Goal: Task Accomplishment & Management: Use online tool/utility

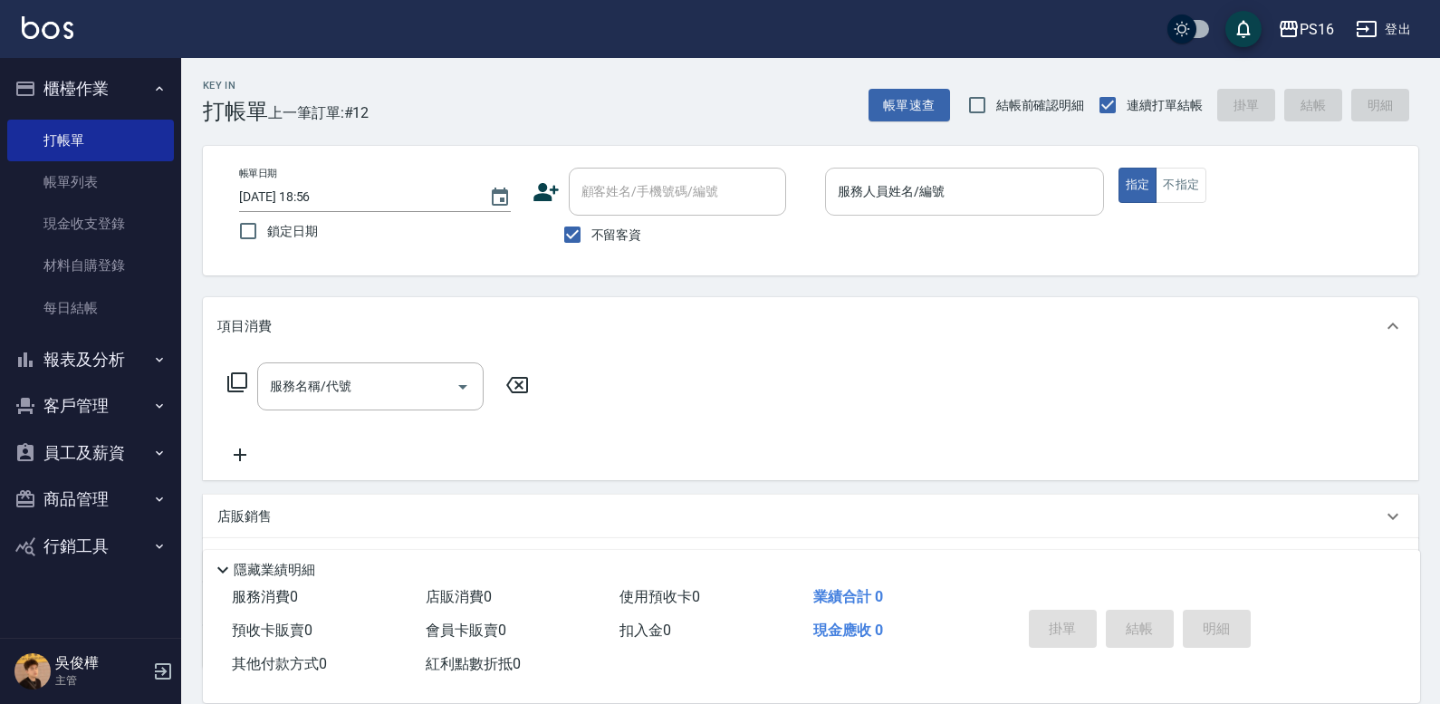
click at [911, 181] on input "服務人員姓名/編號" at bounding box center [964, 192] width 263 height 32
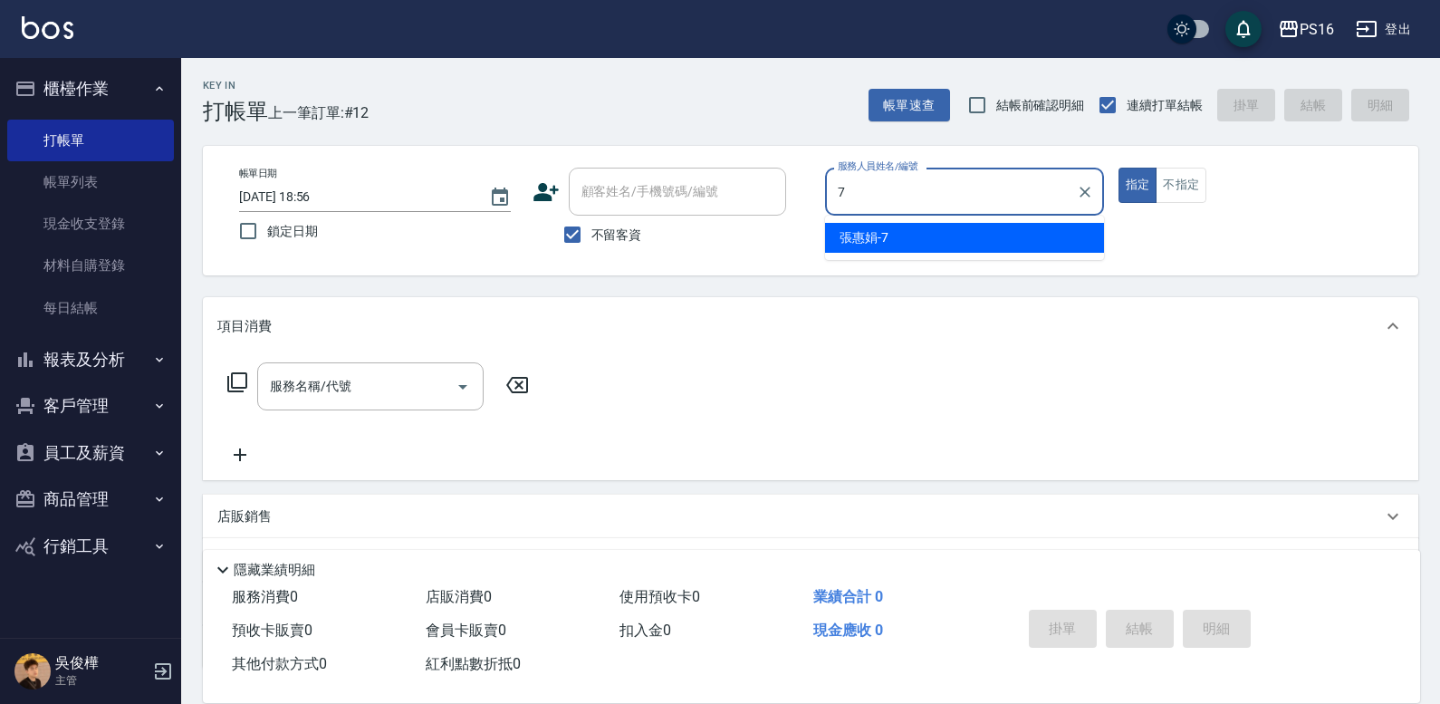
type input "張惠娟-7"
type button "true"
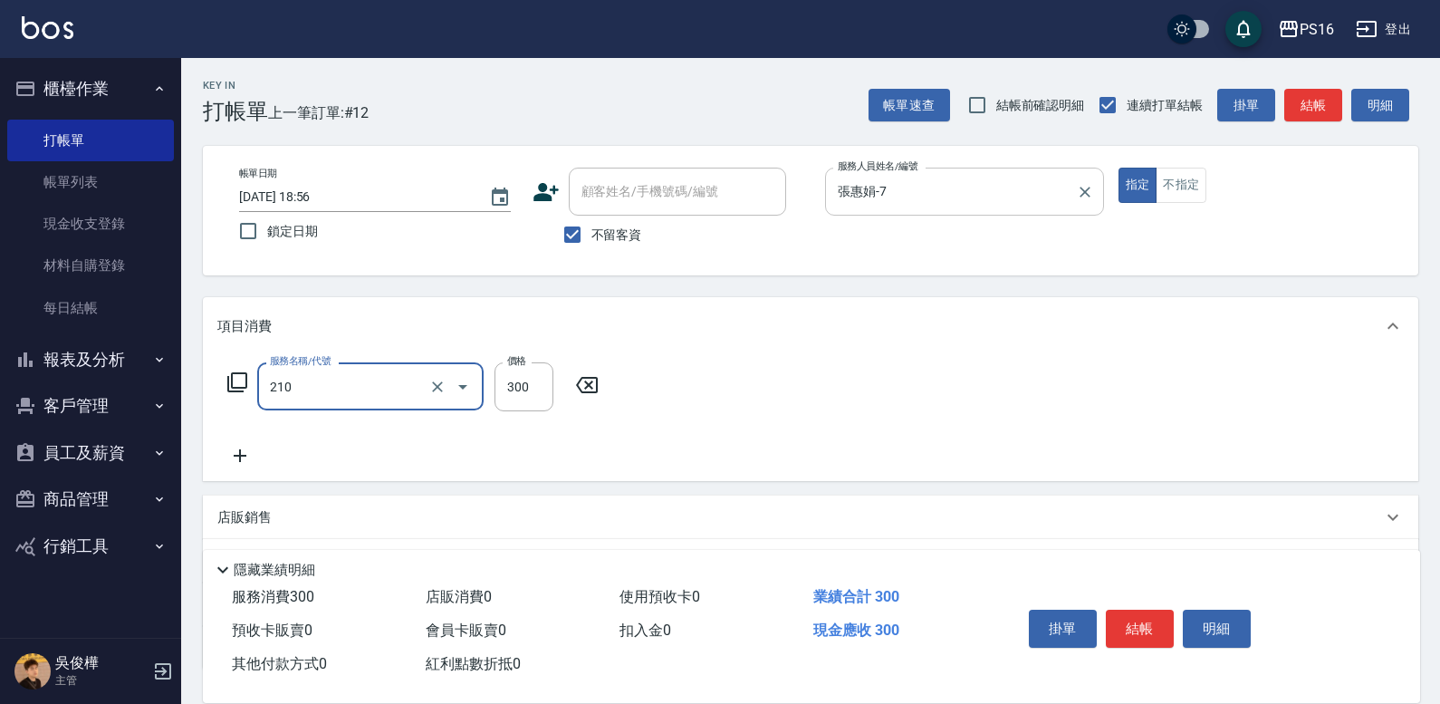
type input "歐娜洗髮精(210)"
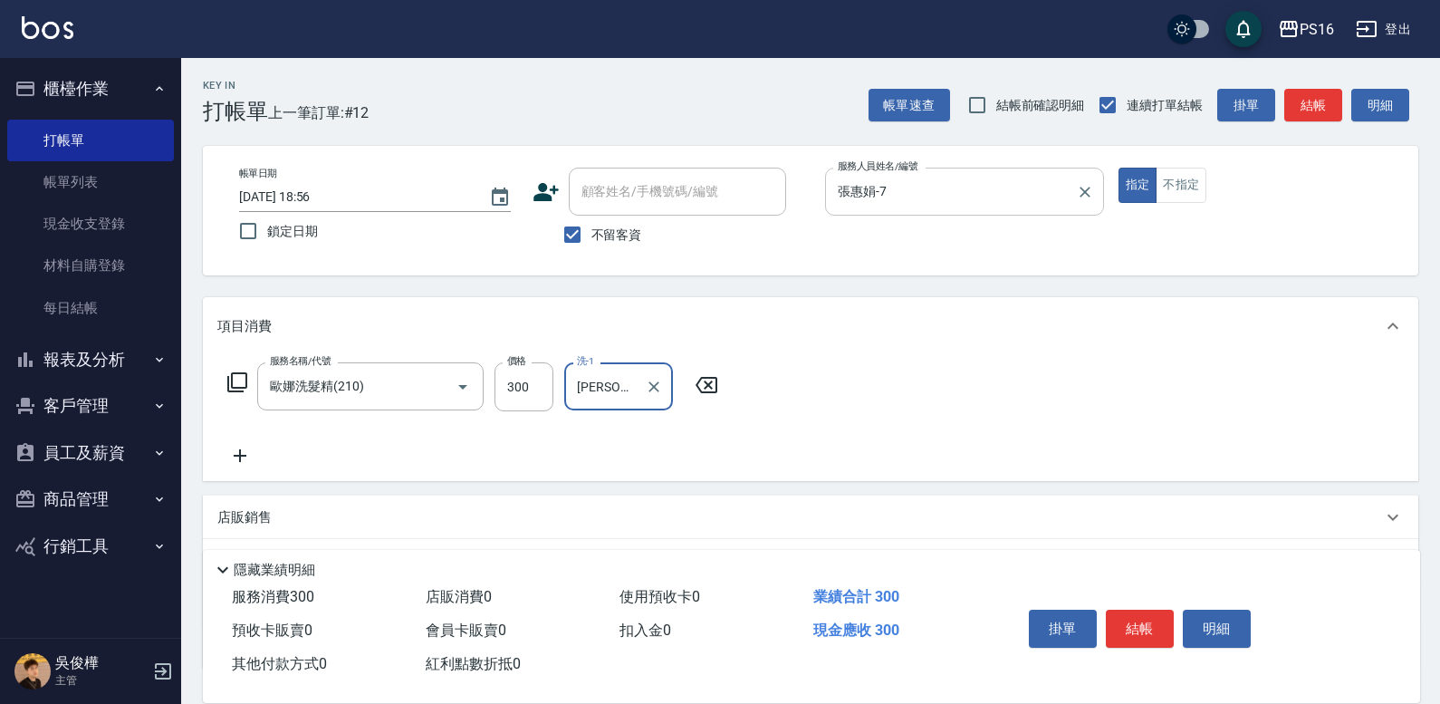
type input "[PERSON_NAME]-21"
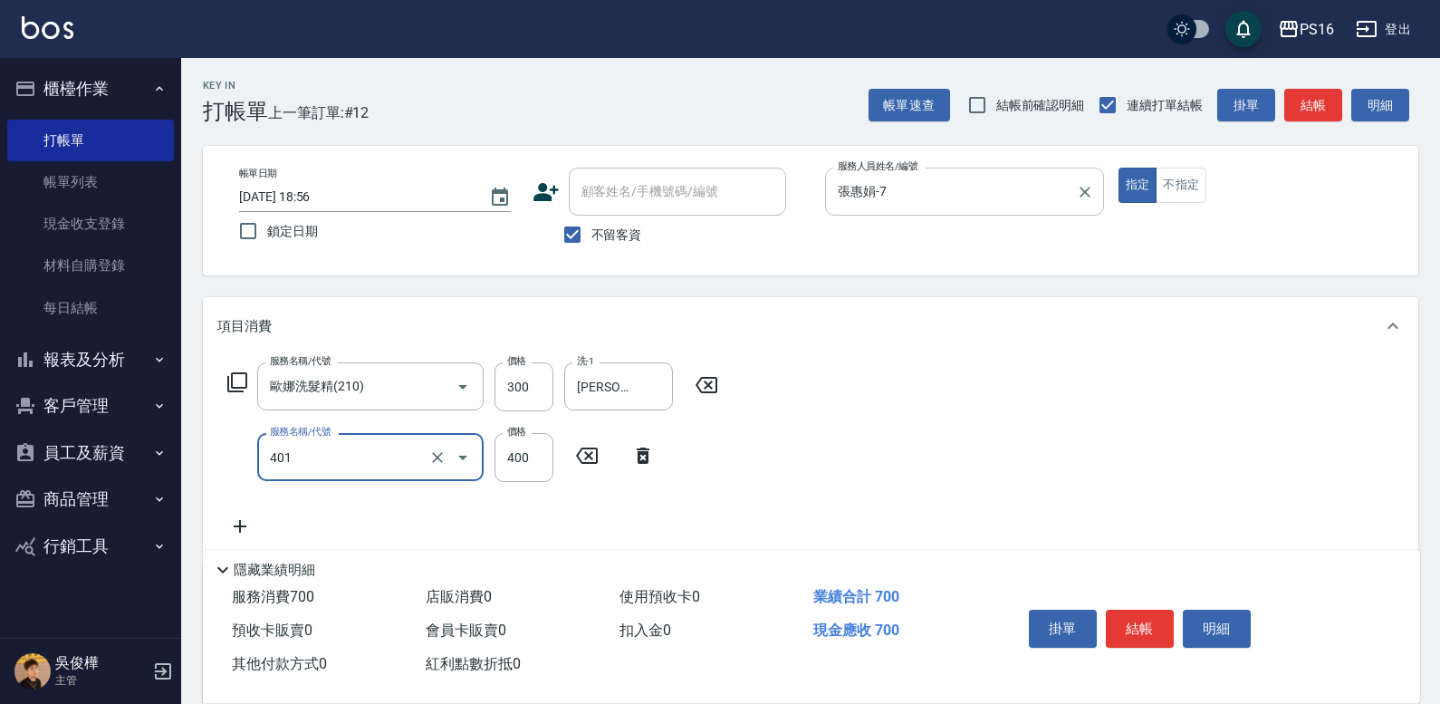
type input "剪髮(401)"
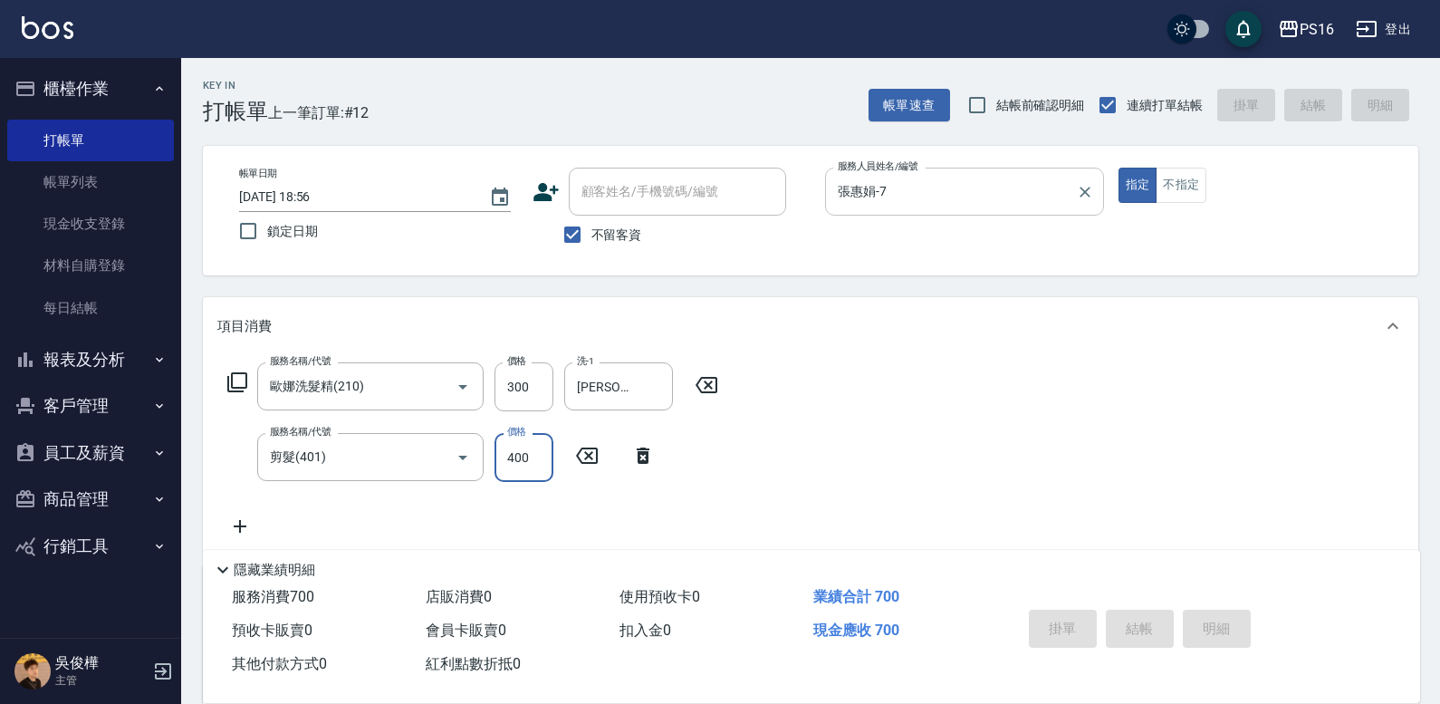
type input "[DATE] 19:27"
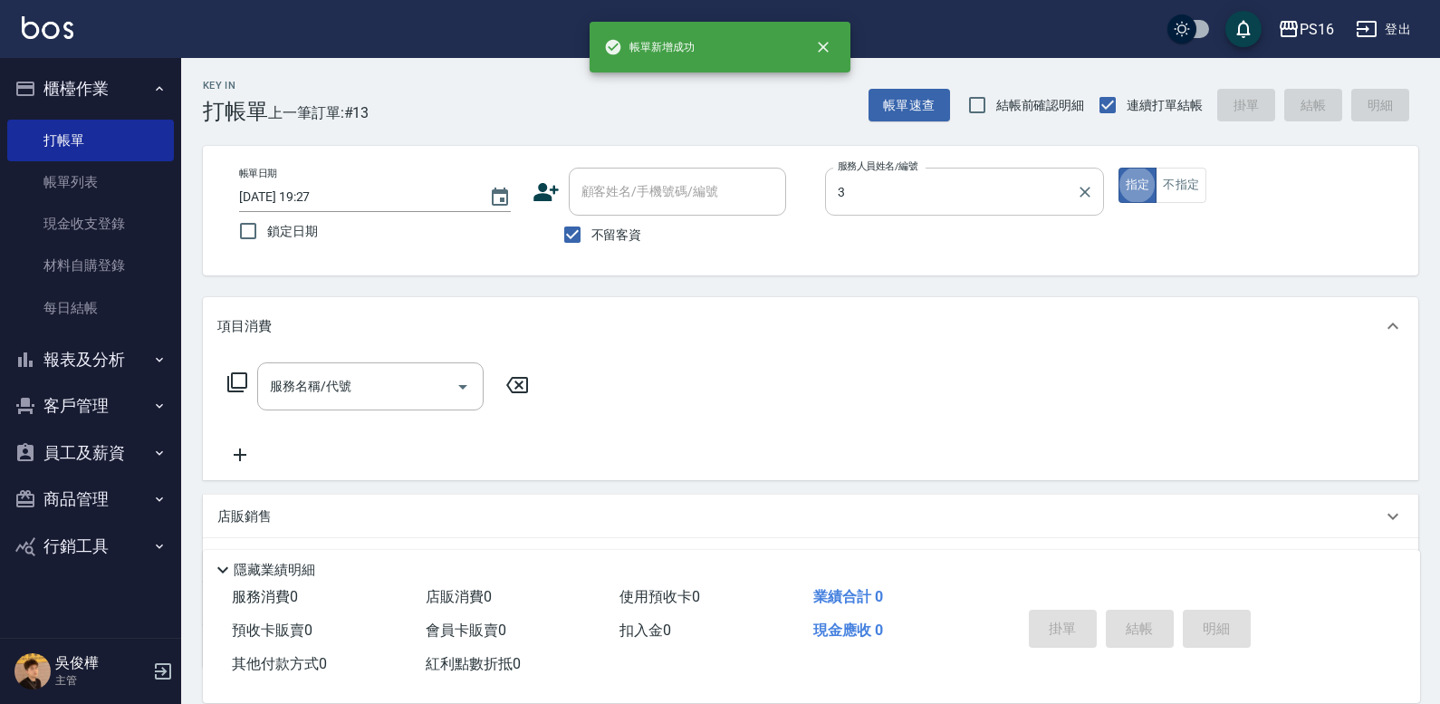
type input "簡伃伶-3"
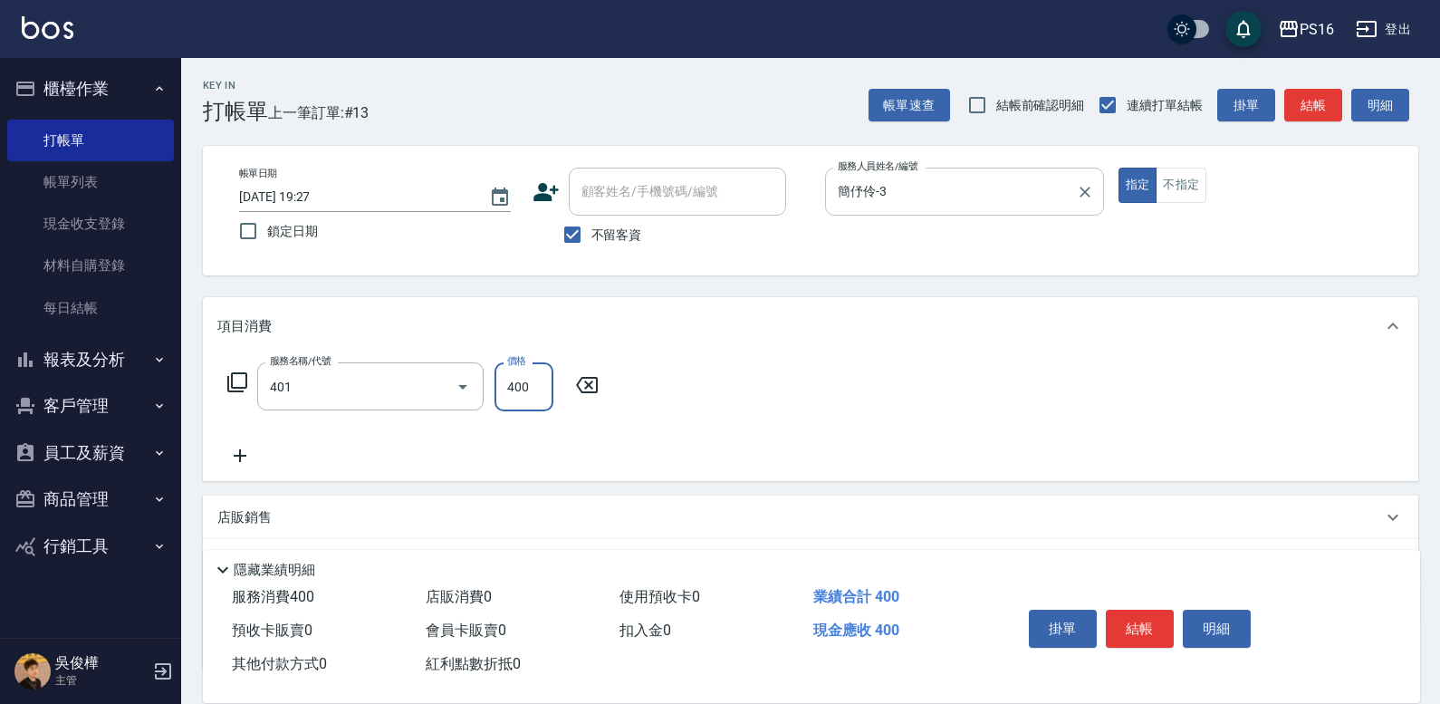
type input "剪髮(401)"
type input "200"
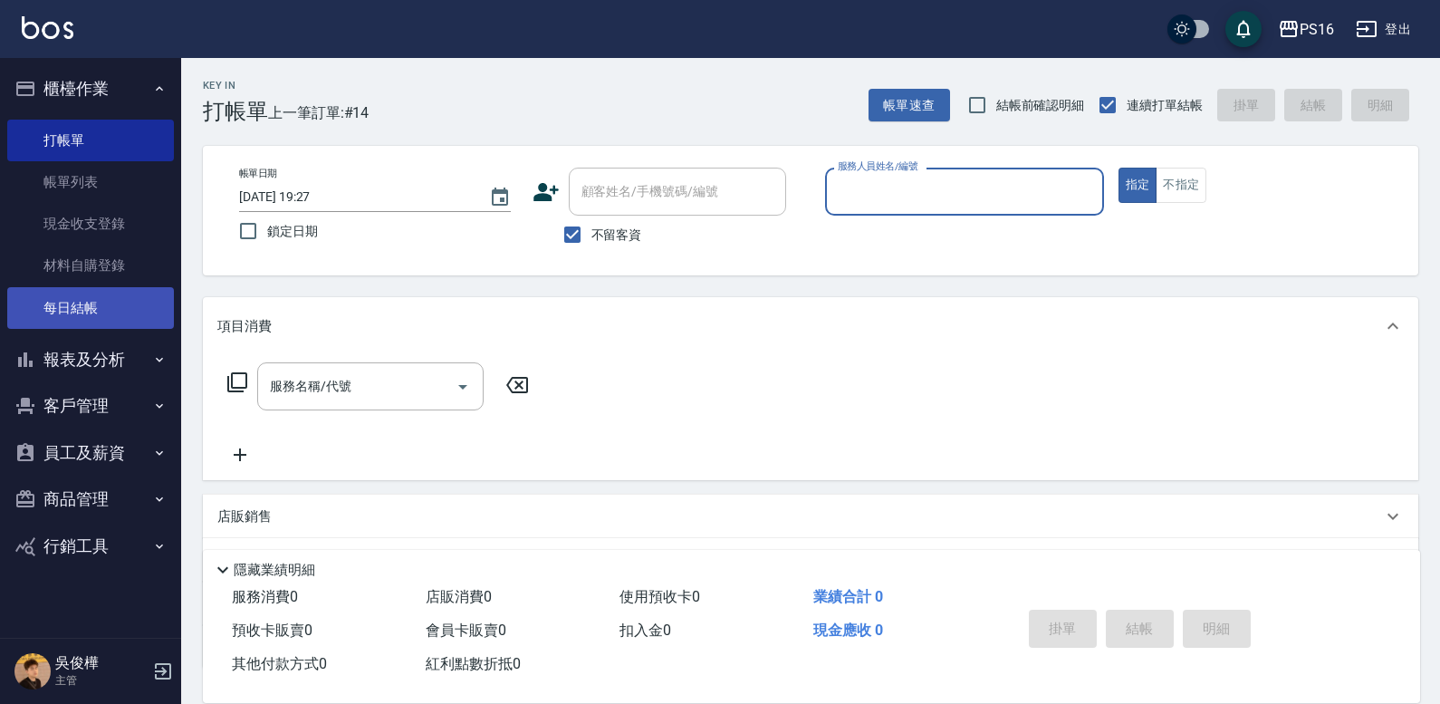
click at [130, 313] on link "每日結帳" at bounding box center [90, 308] width 167 height 42
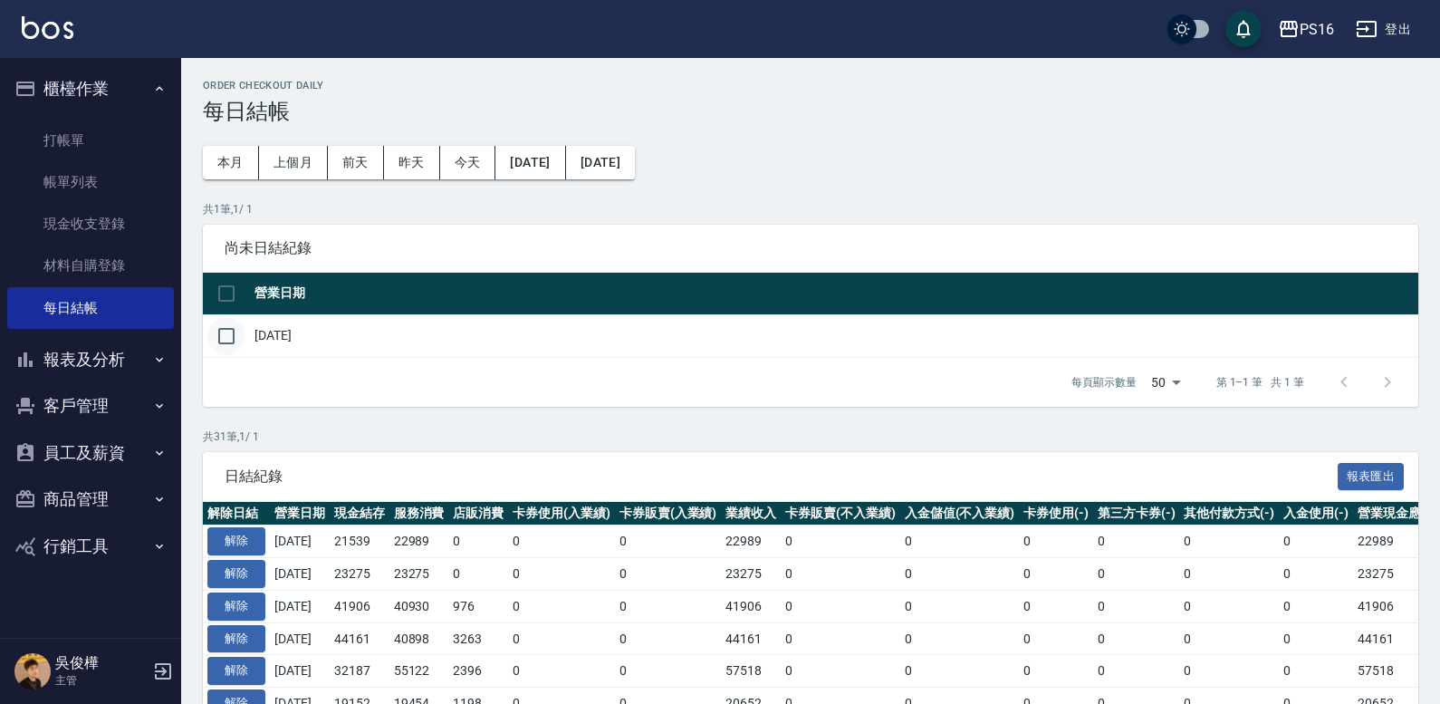
click at [242, 340] on input "checkbox" at bounding box center [226, 336] width 38 height 38
checkbox input "true"
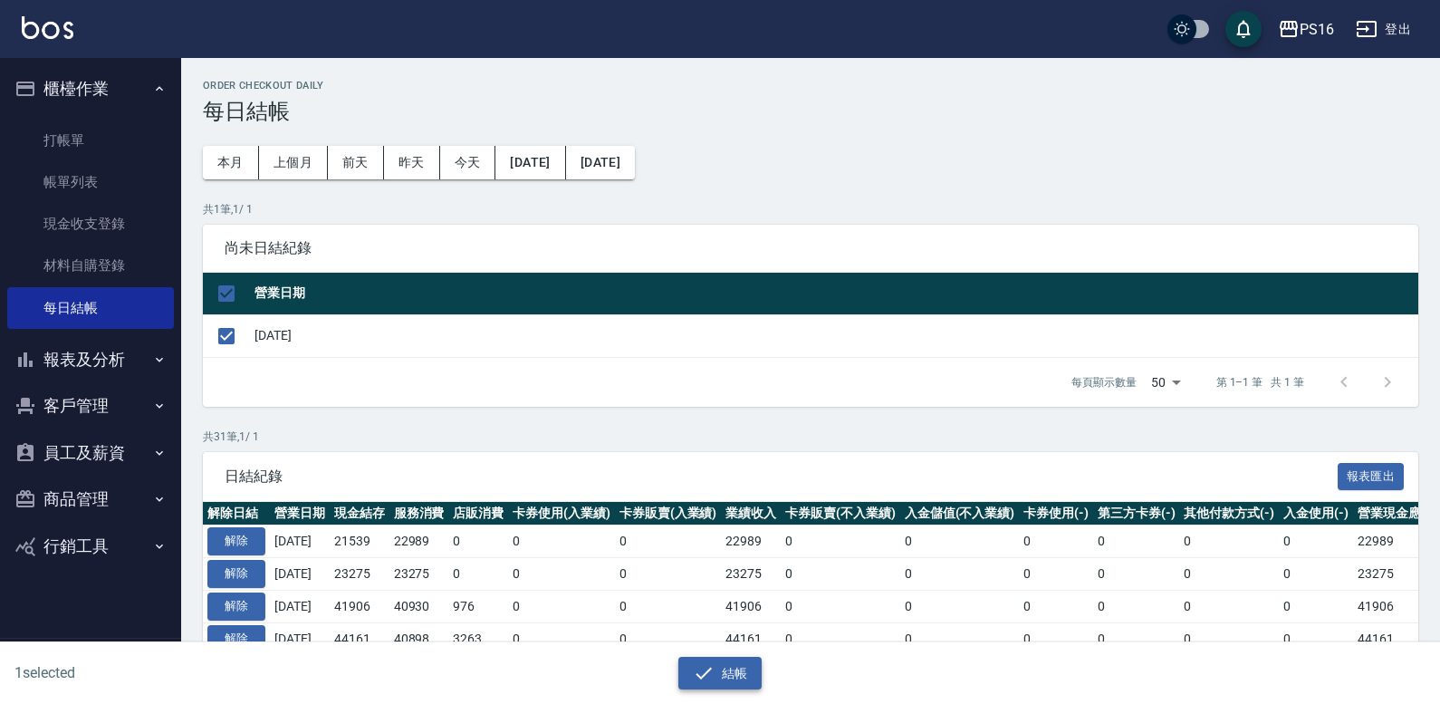
click at [730, 676] on button "結帳" at bounding box center [720, 674] width 84 height 34
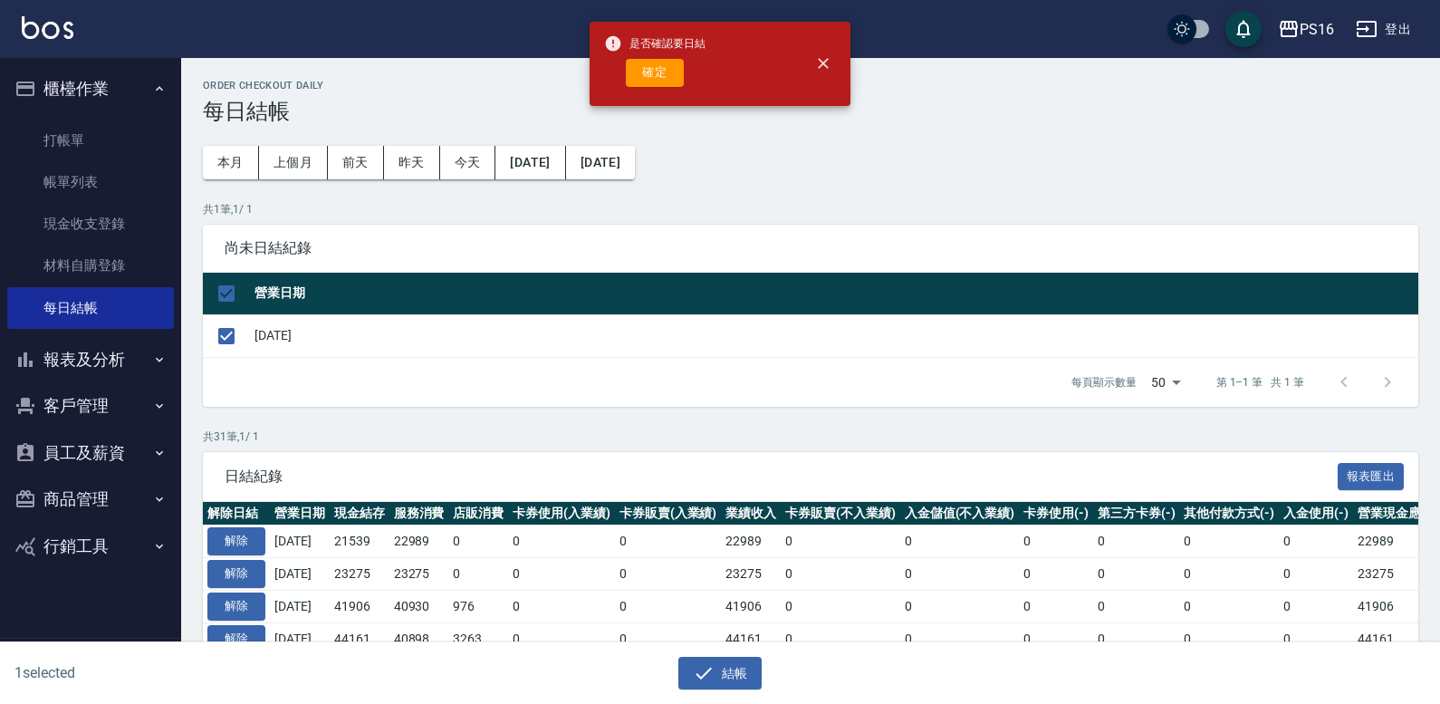
click at [671, 71] on button "確定" at bounding box center [655, 73] width 58 height 28
checkbox input "false"
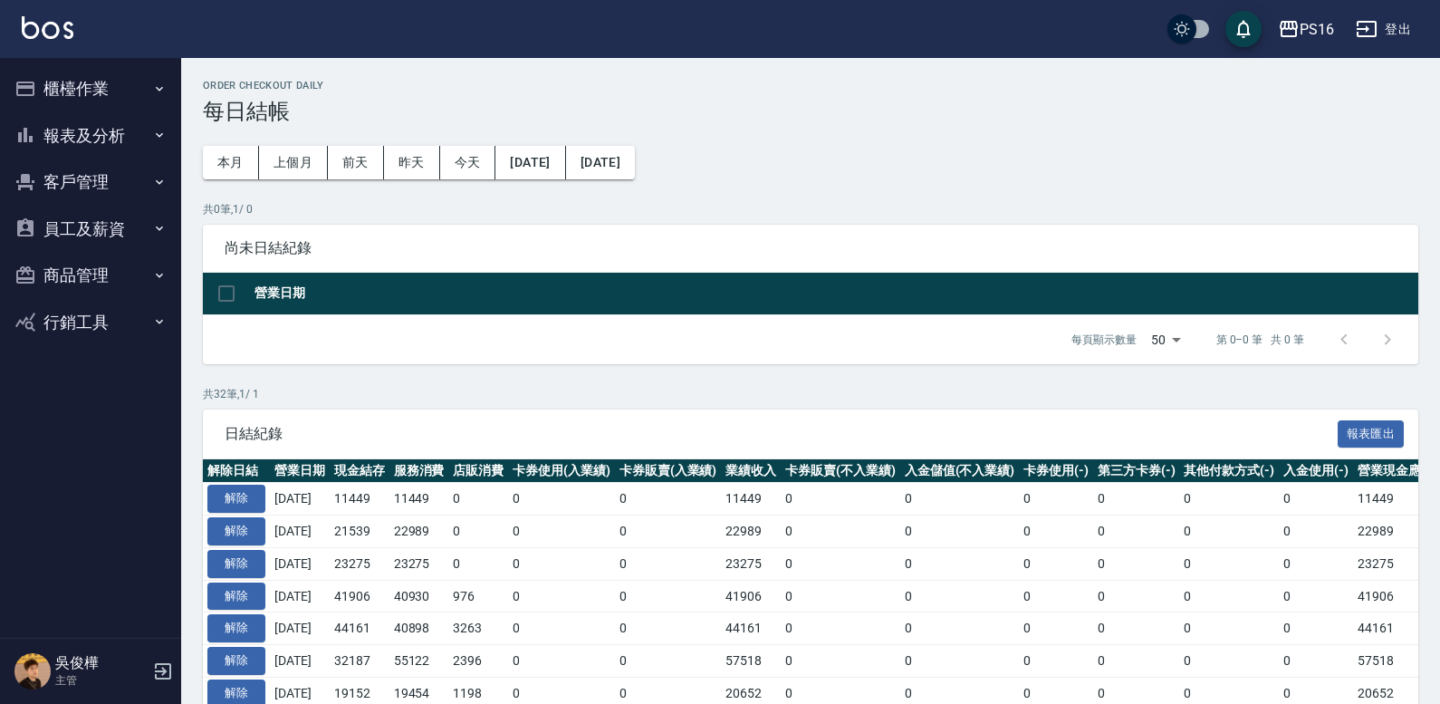
click at [84, 155] on button "報表及分析" at bounding box center [90, 135] width 167 height 47
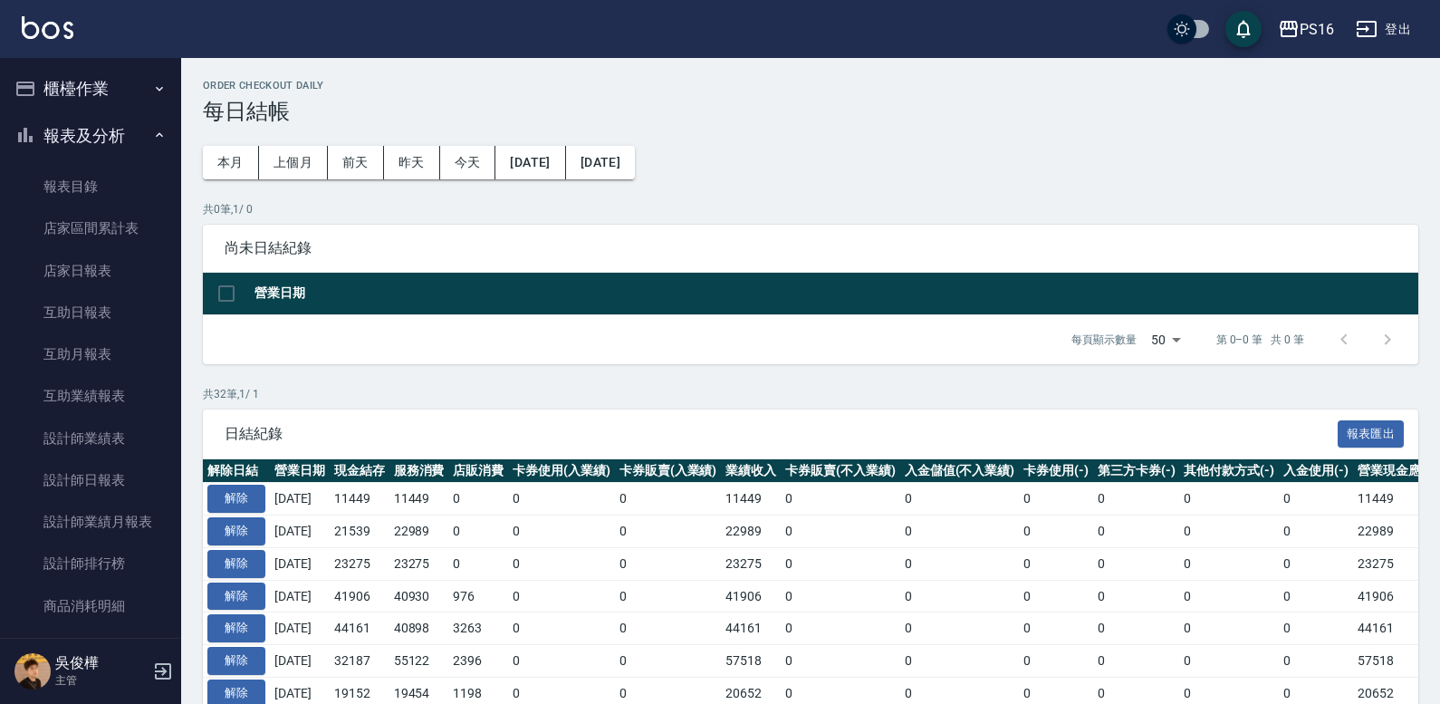
click at [79, 164] on ul "報表目錄 店家區間累計表 店家日報表 互助日報表 互助月報表 互助業績報表 設計師業績表 設計師日報表 設計師業績月報表 設計師排行榜 商品消耗明細 單一服務…" at bounding box center [90, 479] width 167 height 643
drag, startPoint x: 91, startPoint y: 144, endPoint x: 103, endPoint y: 167, distance: 25.5
click at [95, 148] on button "報表及分析" at bounding box center [90, 135] width 167 height 47
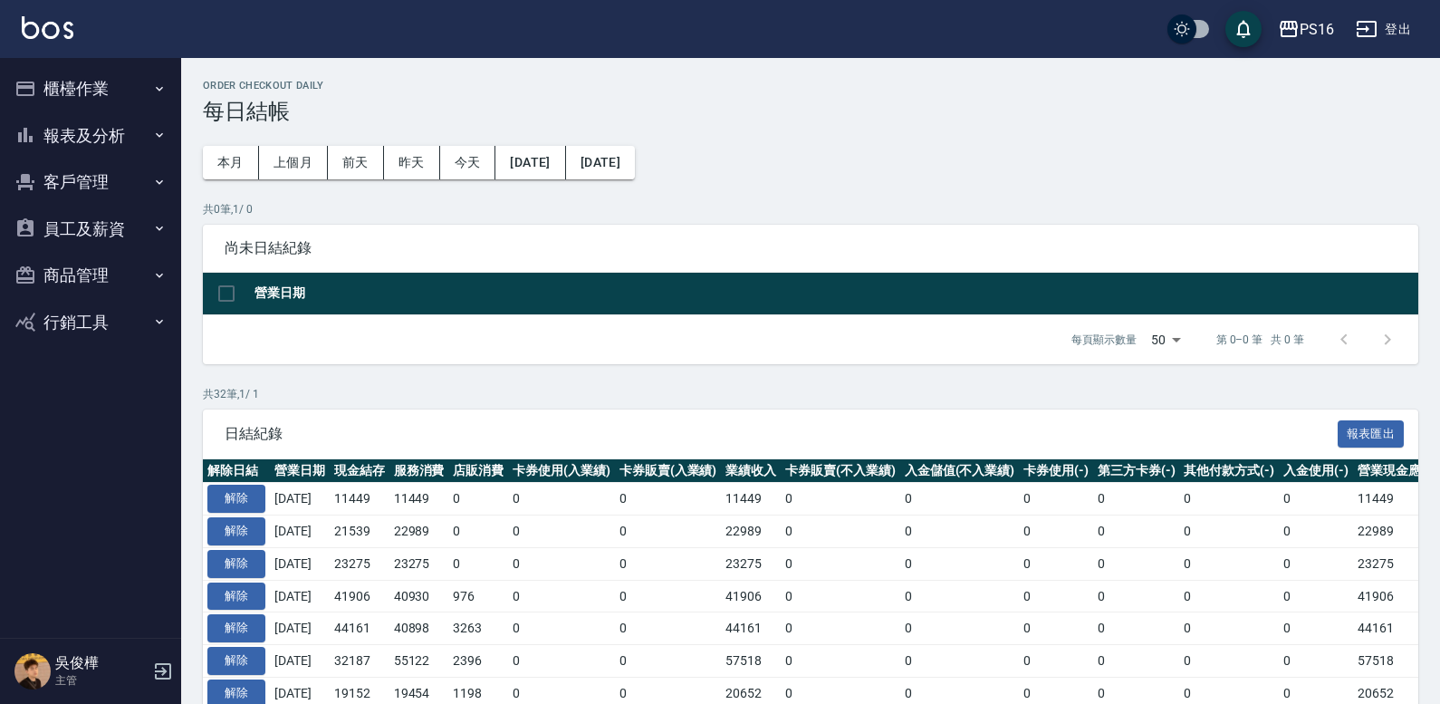
click at [110, 124] on button "報表及分析" at bounding box center [90, 135] width 167 height 47
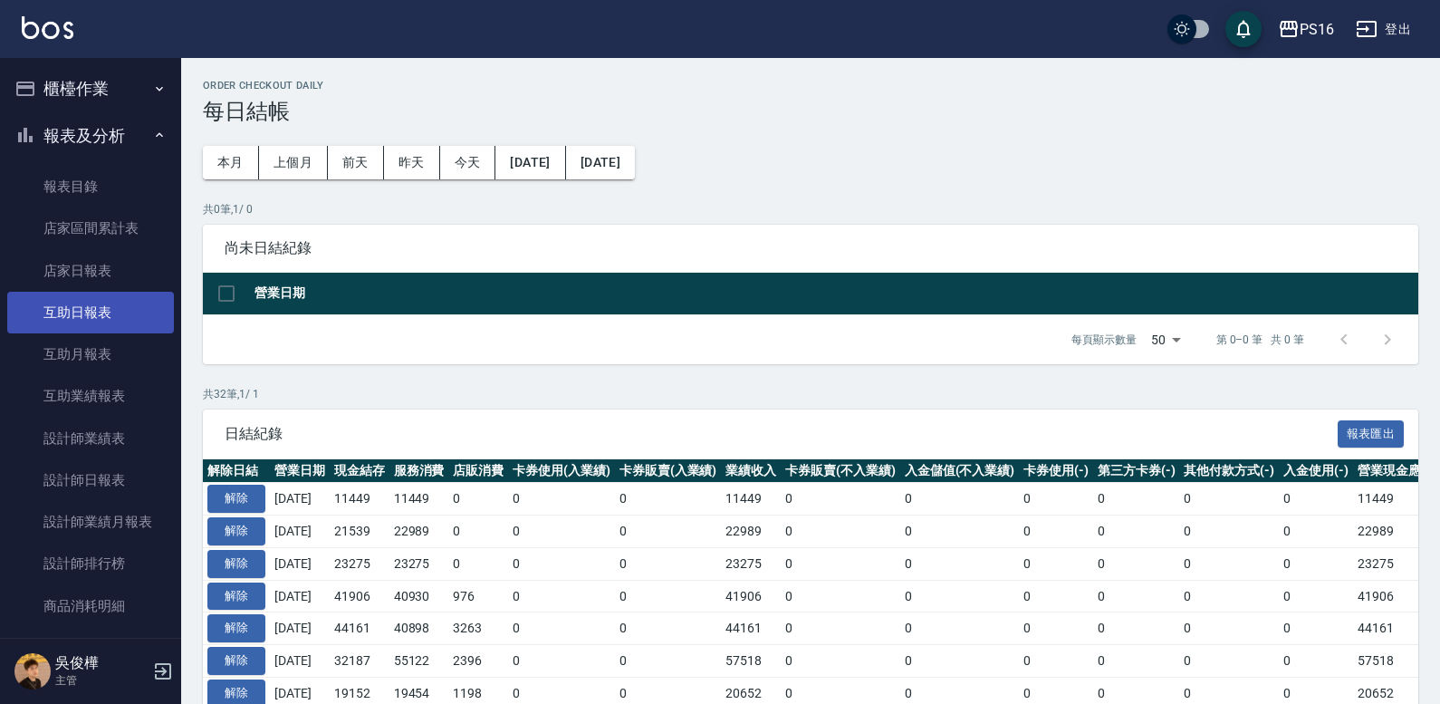
click at [116, 331] on link "互助日報表" at bounding box center [90, 313] width 167 height 42
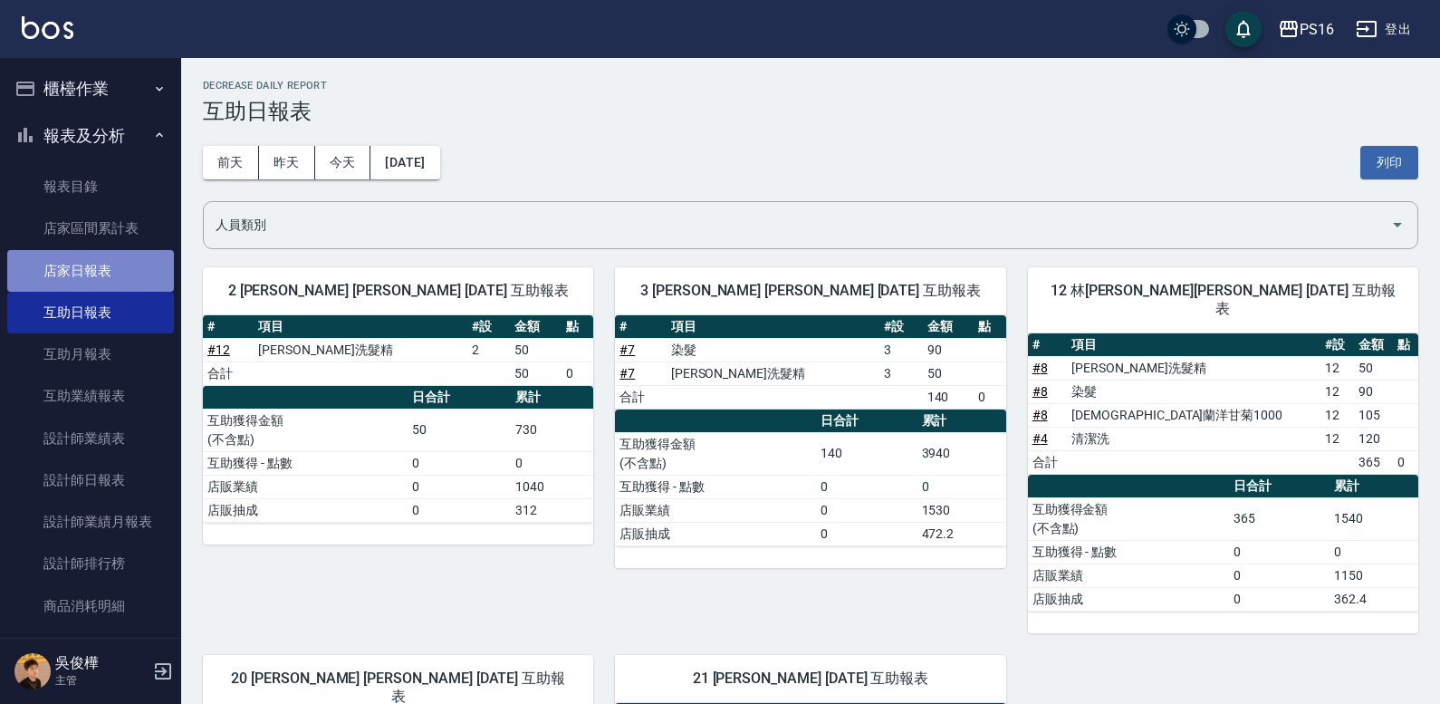
click at [115, 263] on link "店家日報表" at bounding box center [90, 271] width 167 height 42
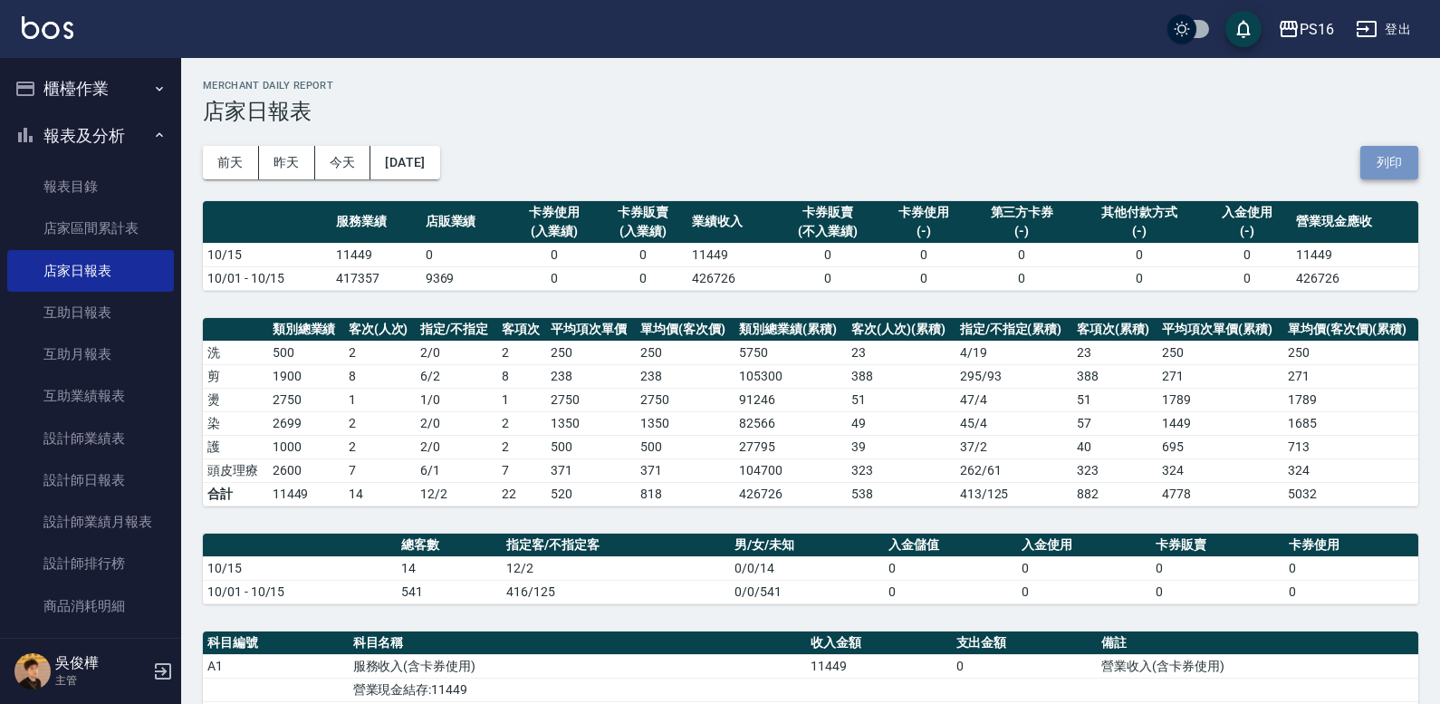
click at [1387, 153] on button "列印" at bounding box center [1389, 163] width 58 height 34
click at [110, 323] on link "互助日報表" at bounding box center [90, 313] width 167 height 42
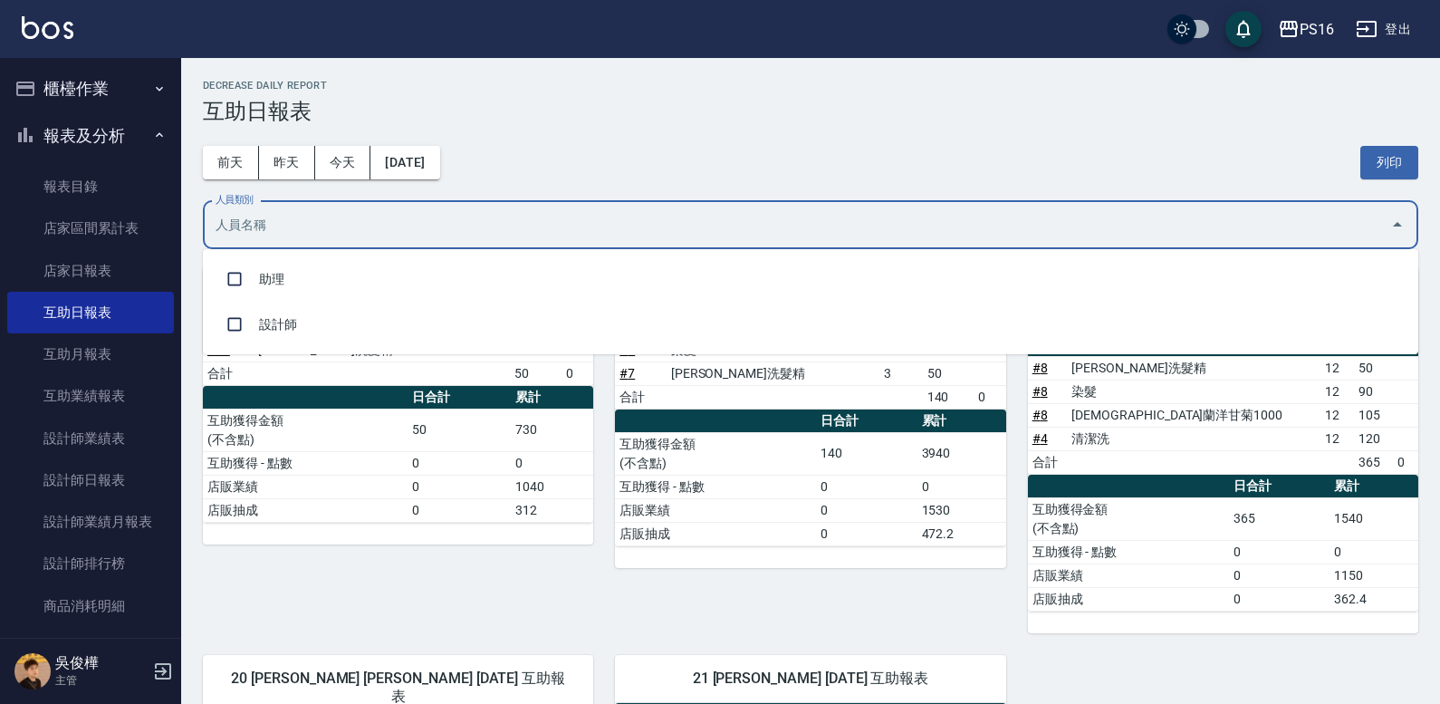
click at [562, 226] on input "人員類別" at bounding box center [797, 225] width 1172 height 32
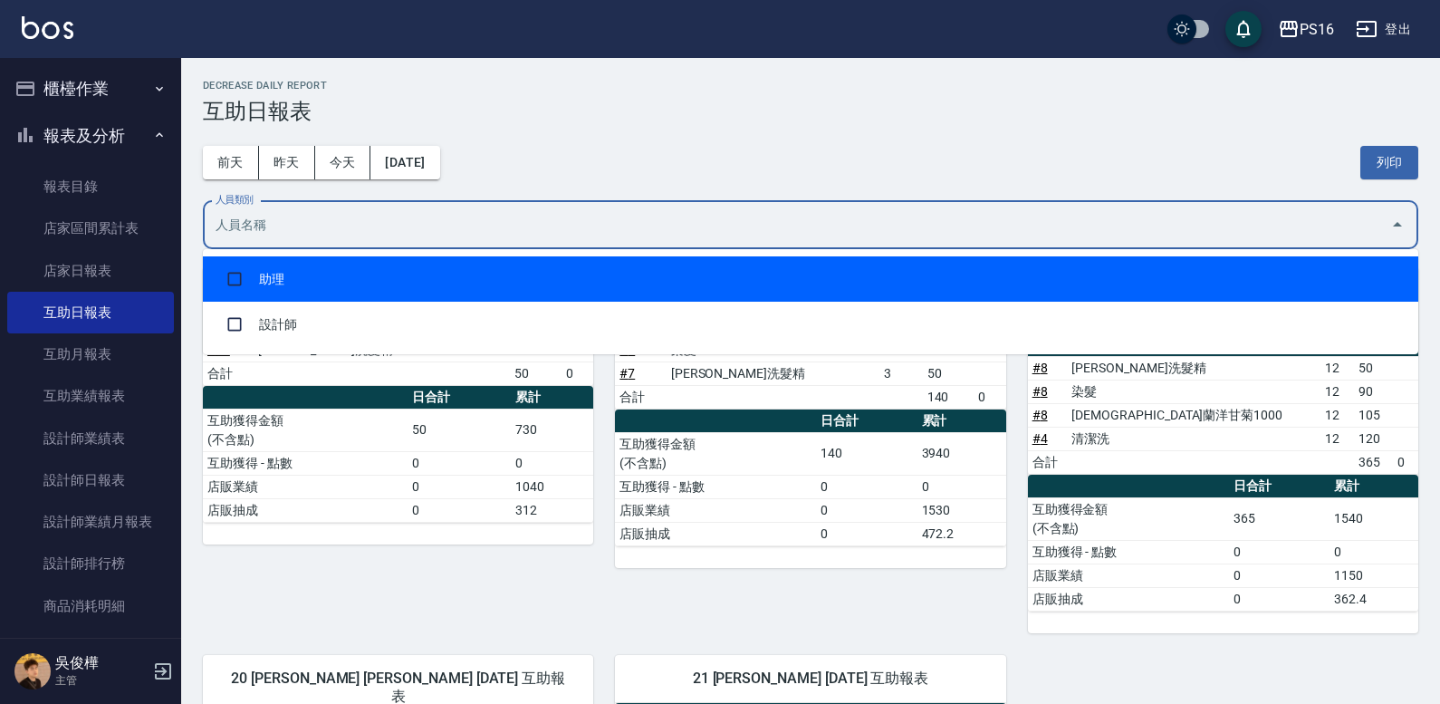
click at [327, 286] on li "助理" at bounding box center [810, 278] width 1215 height 45
checkbox input "true"
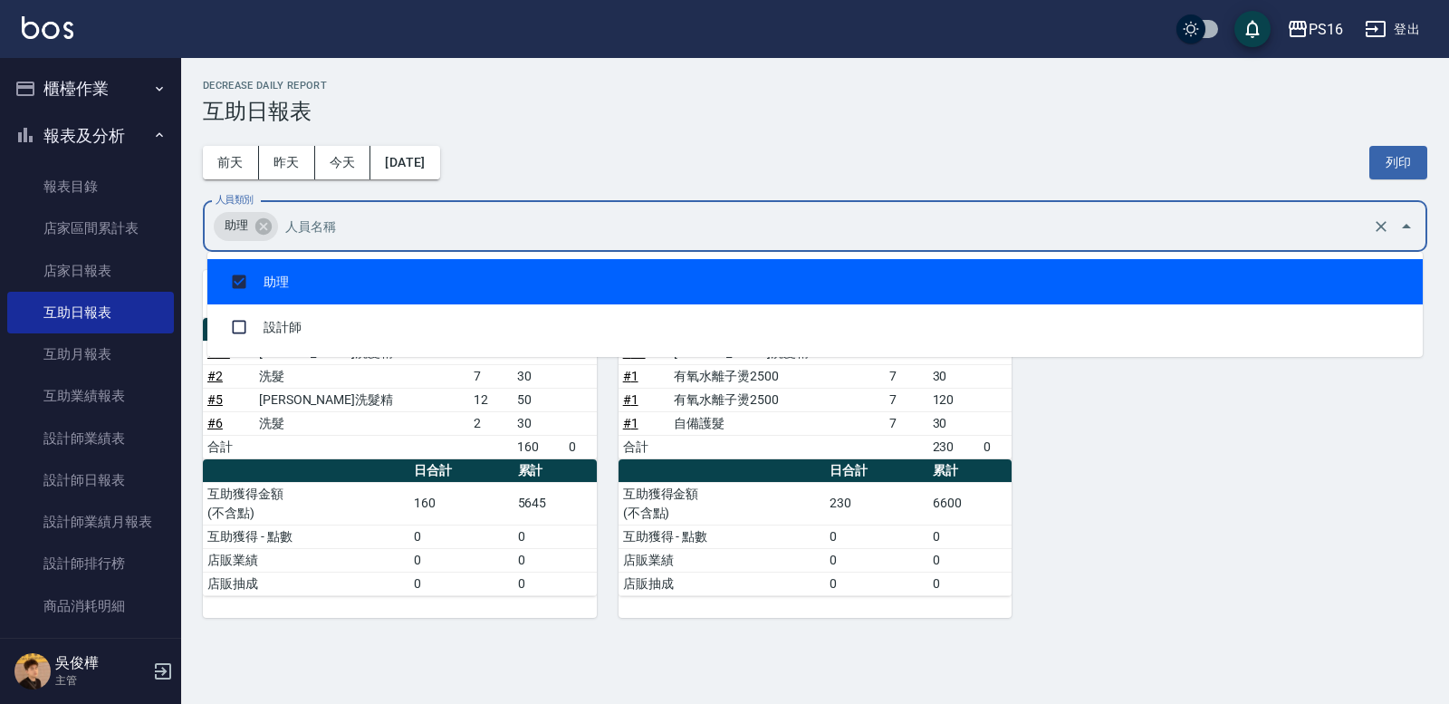
click at [1098, 106] on h3 "互助日報表" at bounding box center [815, 111] width 1224 height 25
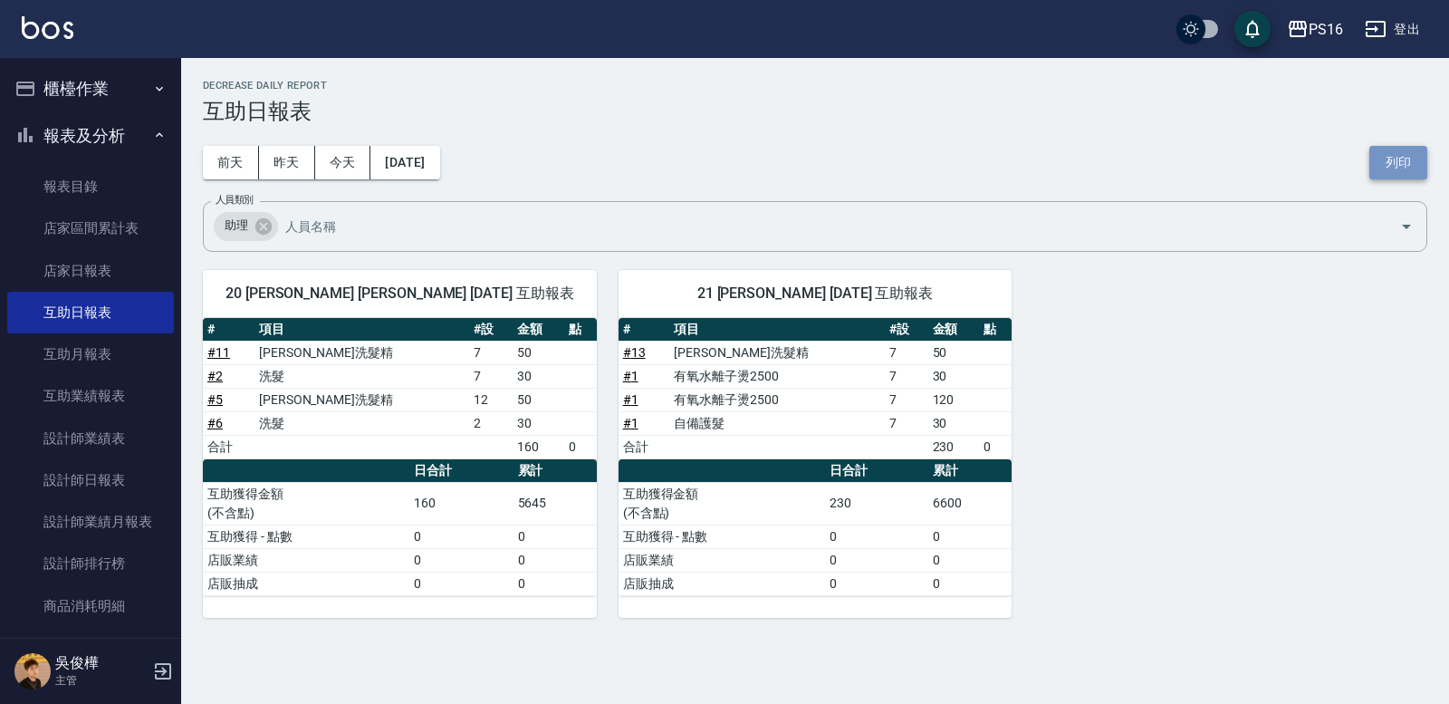
click at [1386, 167] on button "列印" at bounding box center [1398, 163] width 58 height 34
click at [93, 470] on link "設計師日報表" at bounding box center [90, 480] width 167 height 42
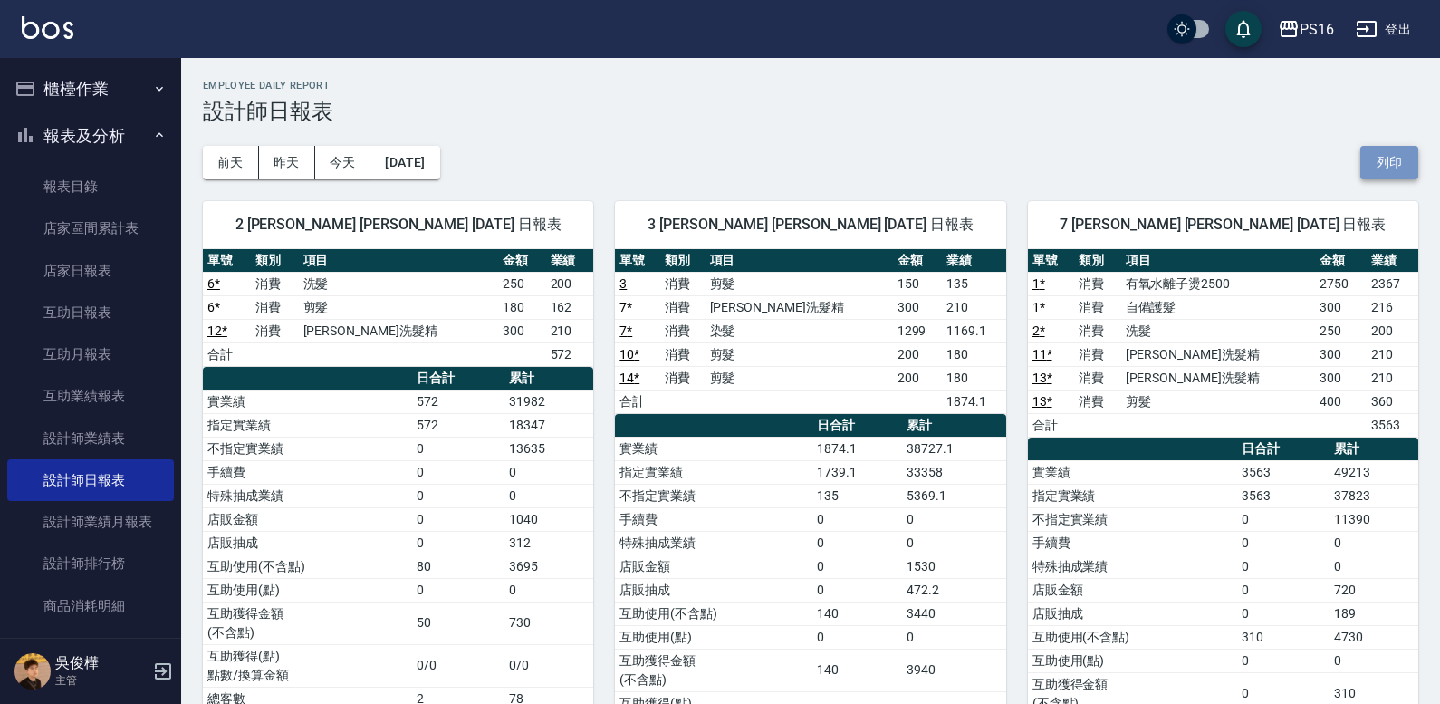
click at [1370, 157] on button "列印" at bounding box center [1389, 163] width 58 height 34
click at [85, 289] on link "店家日報表" at bounding box center [90, 271] width 167 height 42
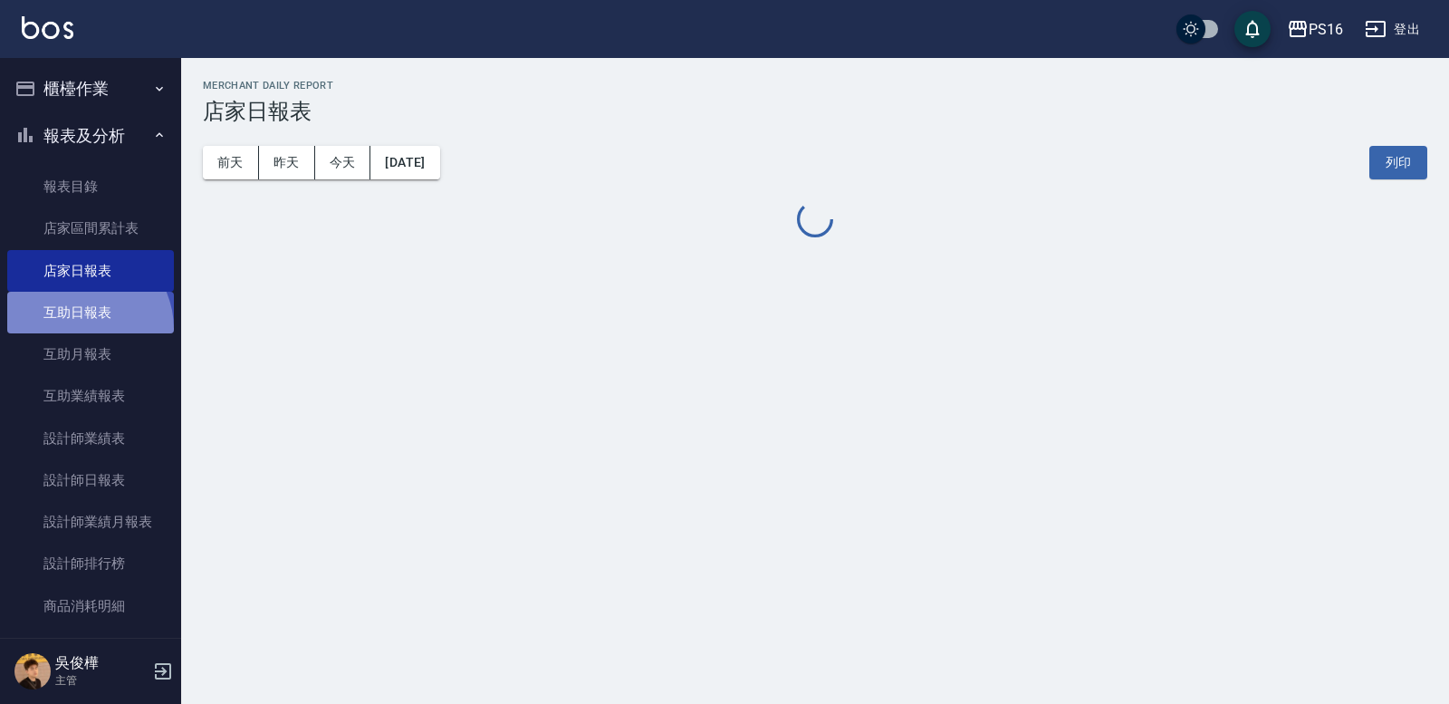
click at [79, 329] on link "互助日報表" at bounding box center [90, 313] width 167 height 42
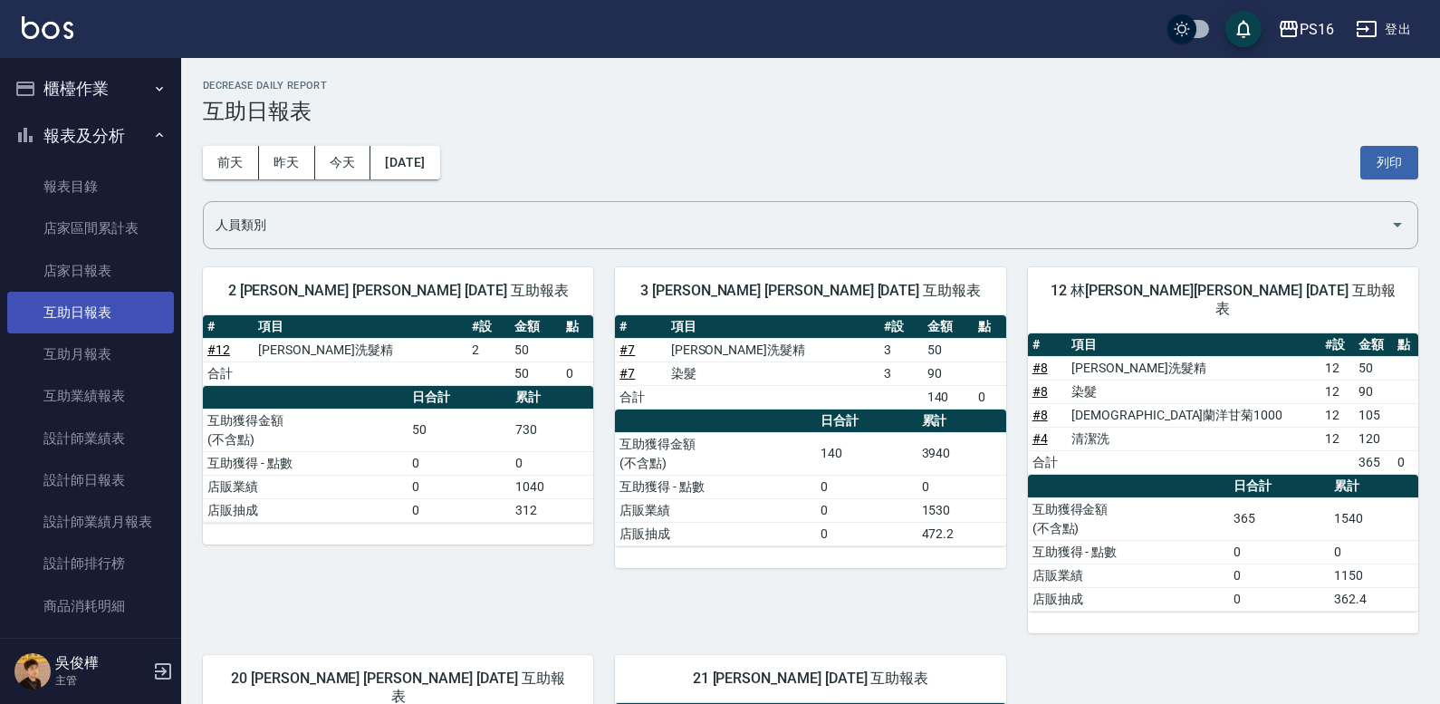
click at [82, 325] on link "互助日報表" at bounding box center [90, 313] width 167 height 42
click at [294, 231] on input "人員類別" at bounding box center [797, 225] width 1172 height 32
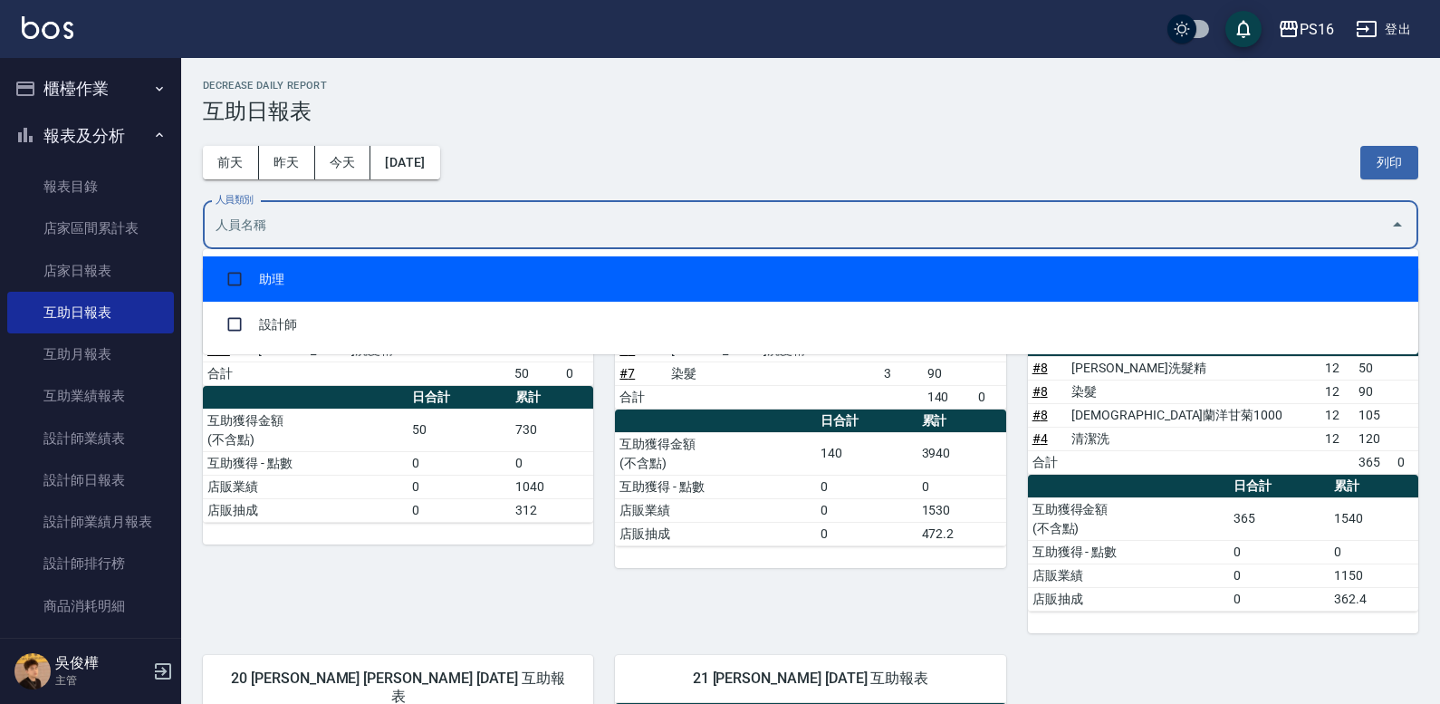
click at [261, 284] on li "助理" at bounding box center [810, 278] width 1215 height 45
checkbox input "true"
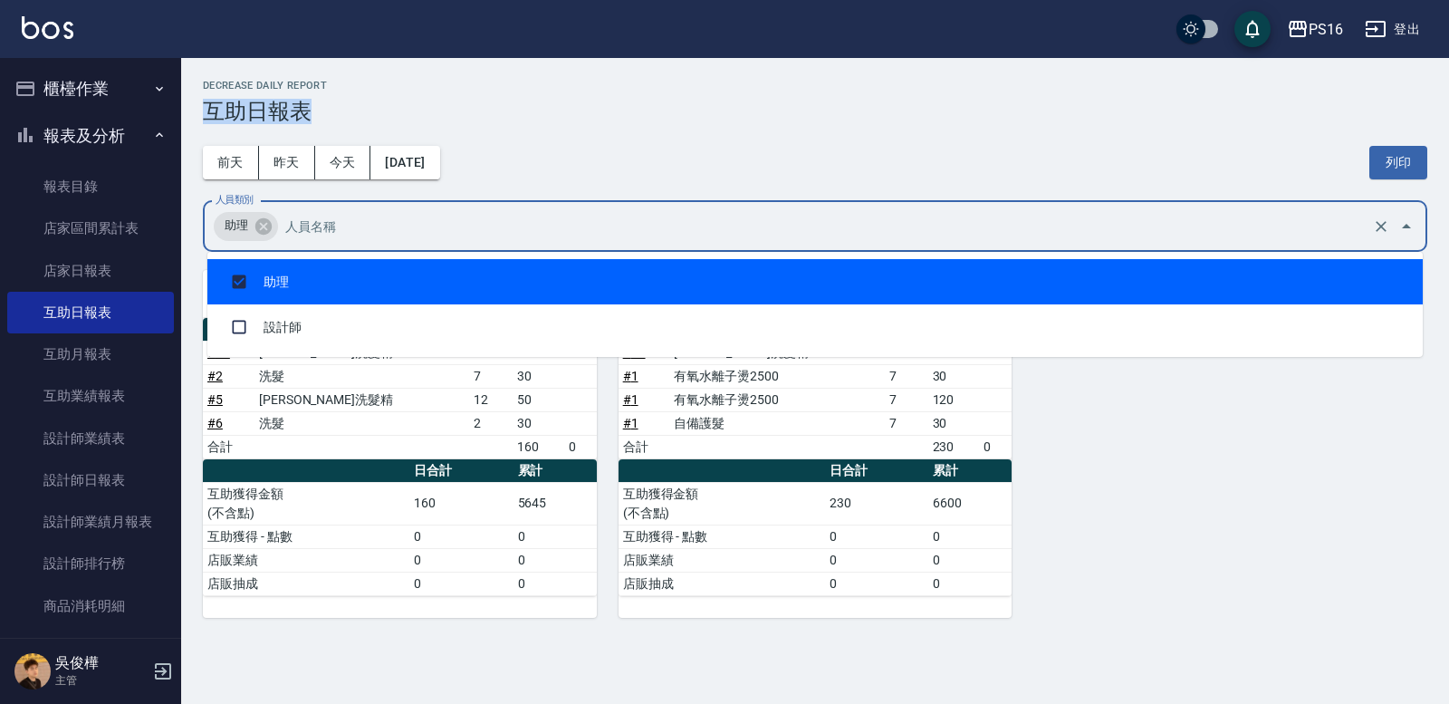
click at [788, 105] on div "Decrease Daily Report 互助日報表" at bounding box center [815, 102] width 1224 height 44
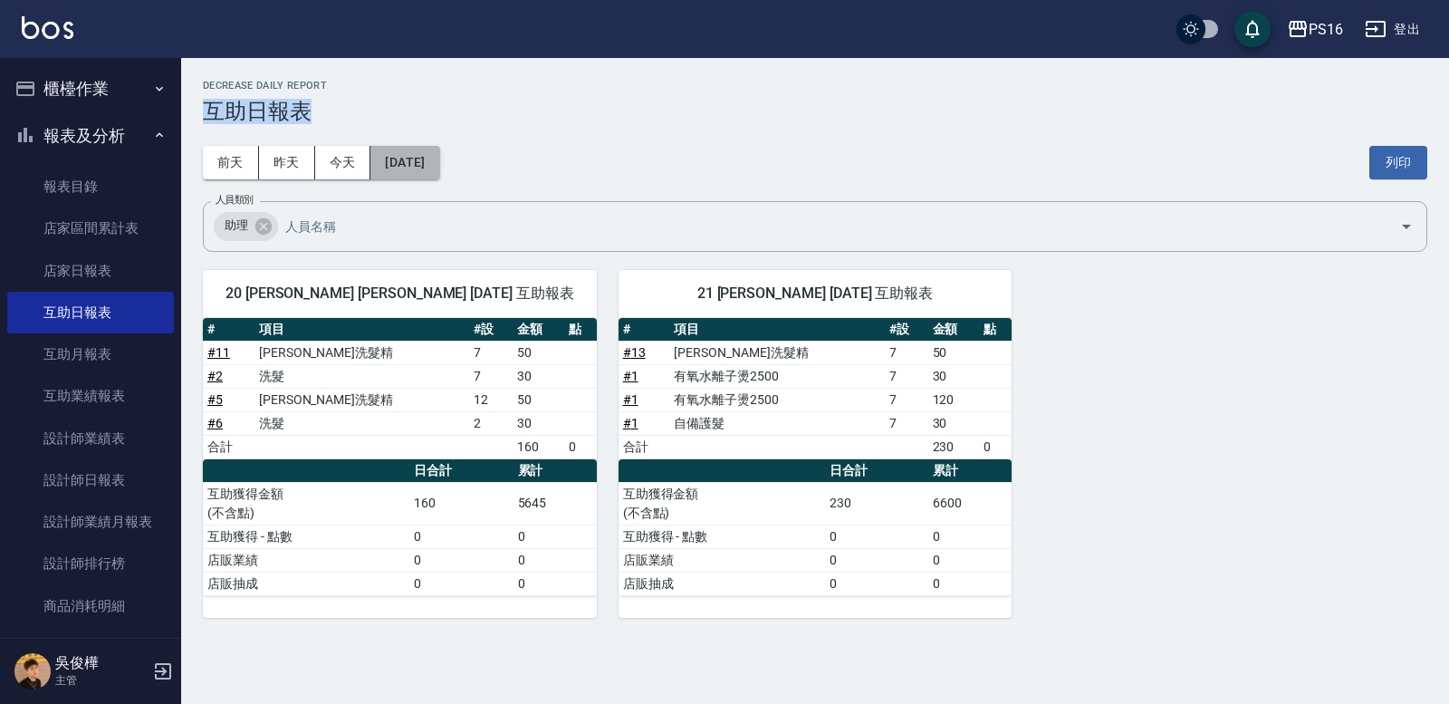
click at [426, 168] on button "[DATE]" at bounding box center [404, 163] width 69 height 34
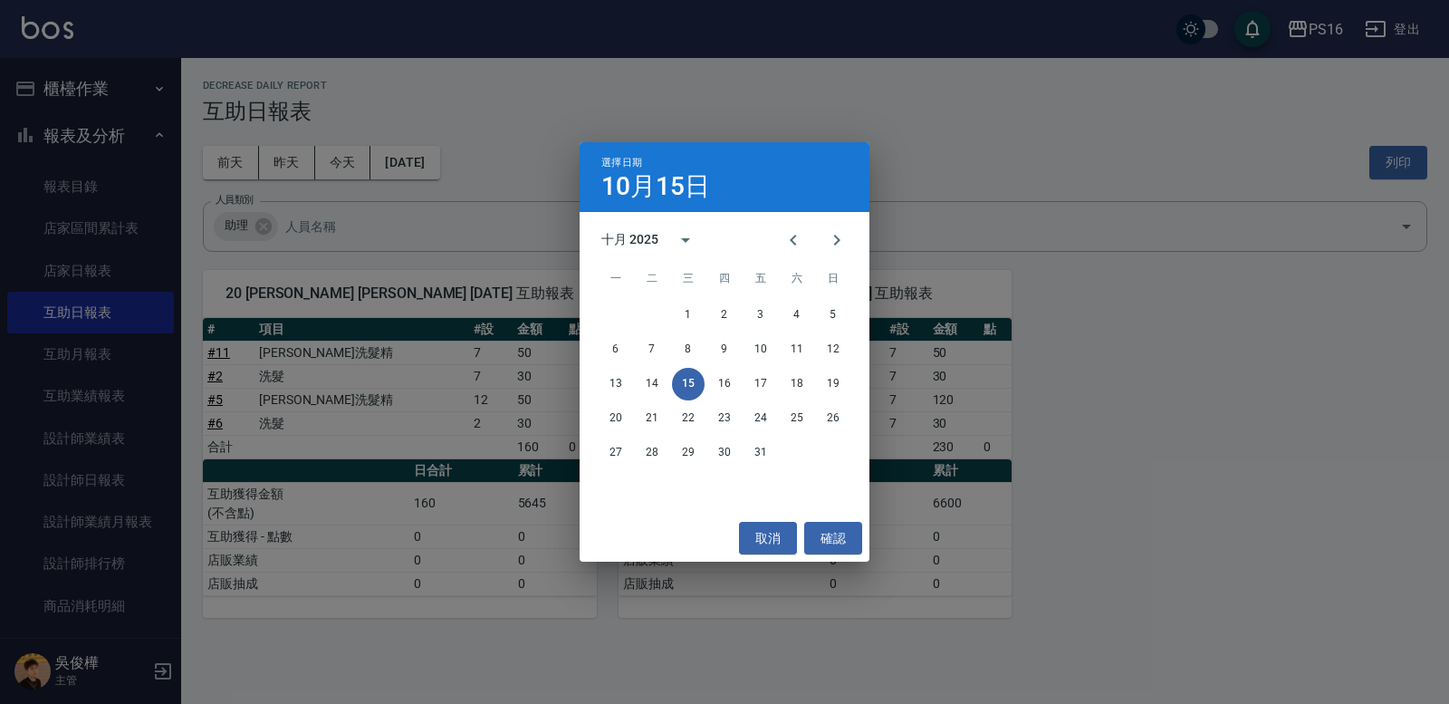
click at [509, 102] on div "選擇日期 10月15日 十月 2025 一 二 三 四 五 六 日 1 2 3 4 5 6 7 8 9 10 11 12 13 14 15 16 17 18 …" at bounding box center [724, 352] width 1449 height 704
